Goal: Task Accomplishment & Management: Manage account settings

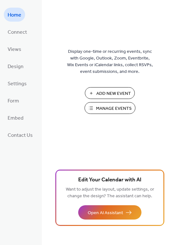
click at [107, 108] on span "Manage Events" at bounding box center [114, 108] width 36 height 7
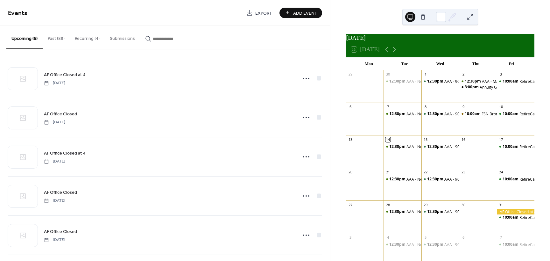
click at [79, 39] on button "Recurring (4)" at bounding box center [87, 37] width 35 height 23
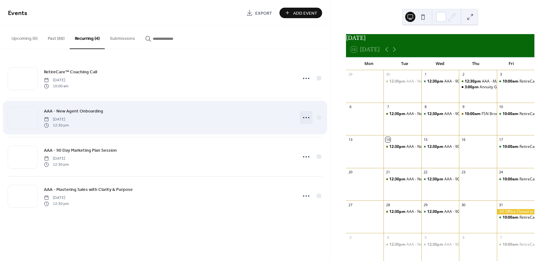
click at [307, 117] on icon at bounding box center [306, 117] width 10 height 10
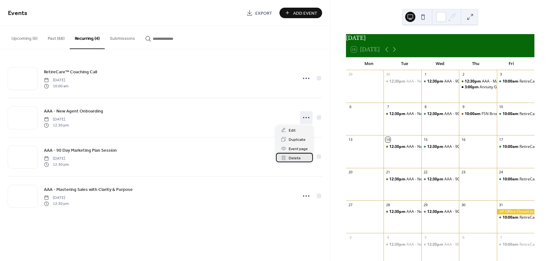
click at [295, 159] on span "Delete" at bounding box center [294, 158] width 12 height 7
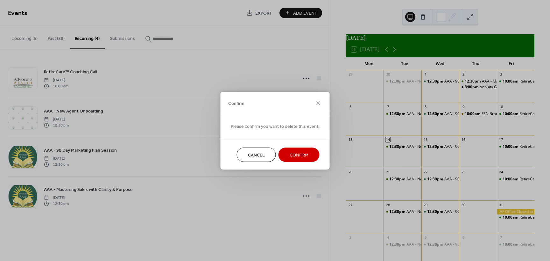
click at [297, 149] on button "Confirm" at bounding box center [298, 154] width 41 height 14
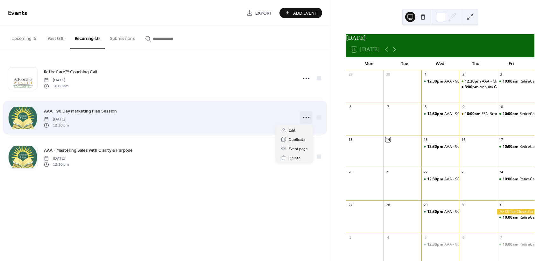
click at [306, 118] on circle at bounding box center [305, 117] width 1 height 1
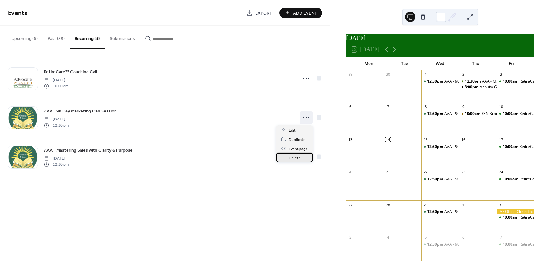
click at [298, 156] on span "Delete" at bounding box center [294, 158] width 12 height 7
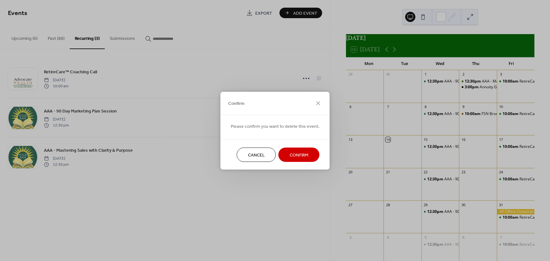
click at [299, 154] on span "Confirm" at bounding box center [298, 154] width 19 height 7
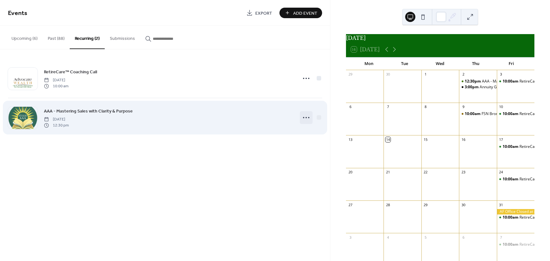
click at [304, 117] on icon at bounding box center [306, 117] width 10 height 10
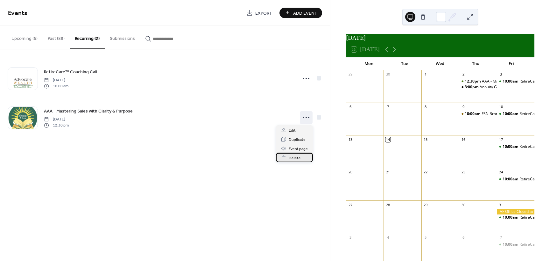
click at [292, 158] on span "Delete" at bounding box center [294, 158] width 12 height 7
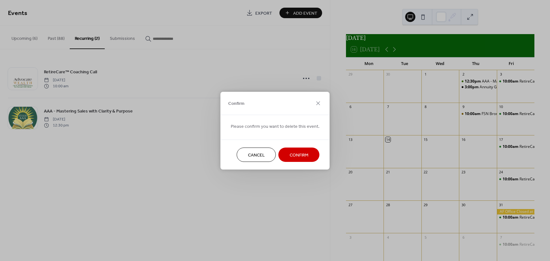
click at [300, 155] on span "Confirm" at bounding box center [298, 154] width 19 height 7
